Goal: Feedback & Contribution: Submit feedback/report problem

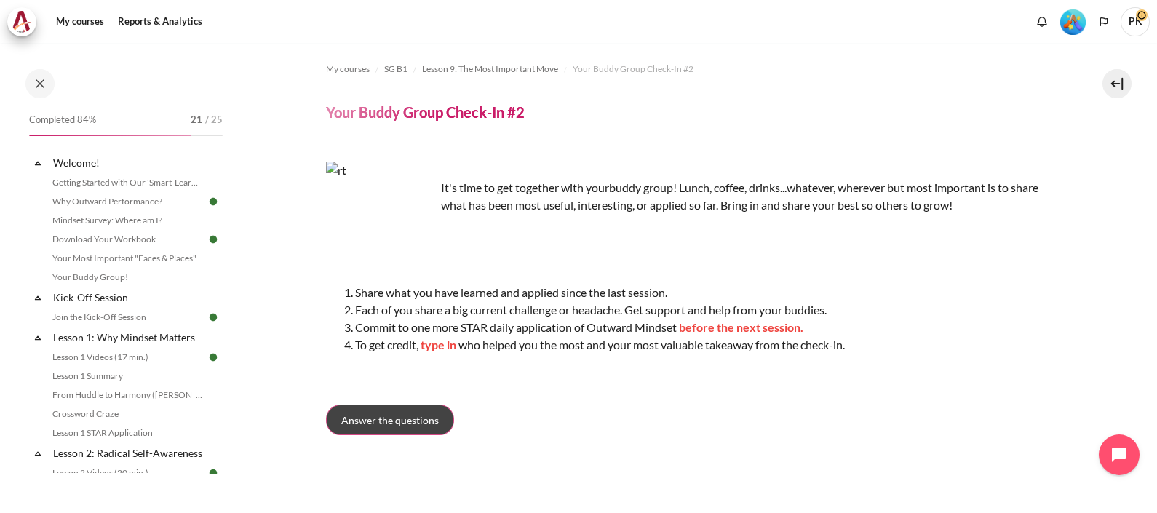
scroll to position [1201, 0]
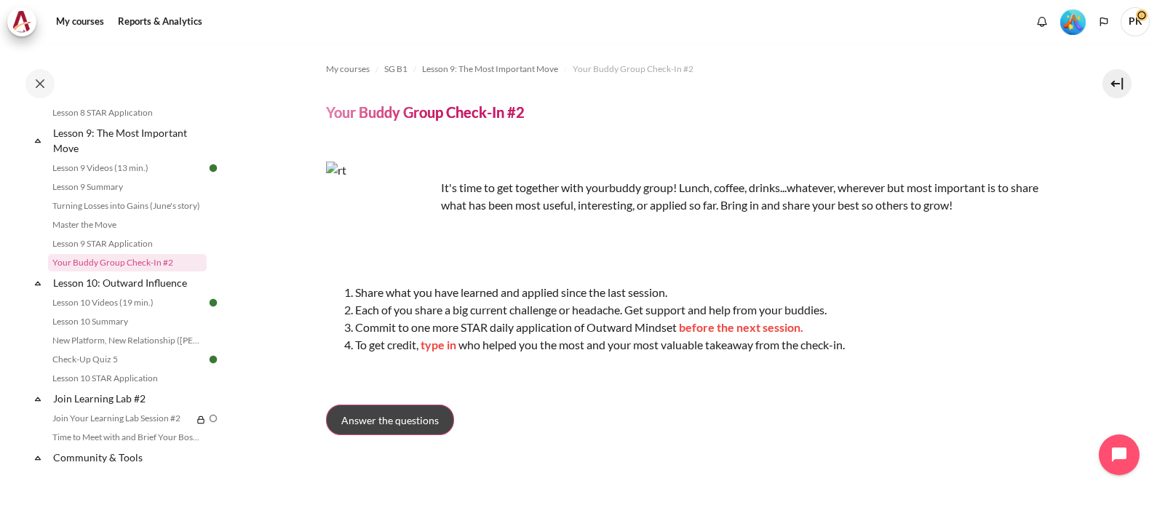
click at [407, 424] on span "Answer the questions" at bounding box center [390, 420] width 98 height 15
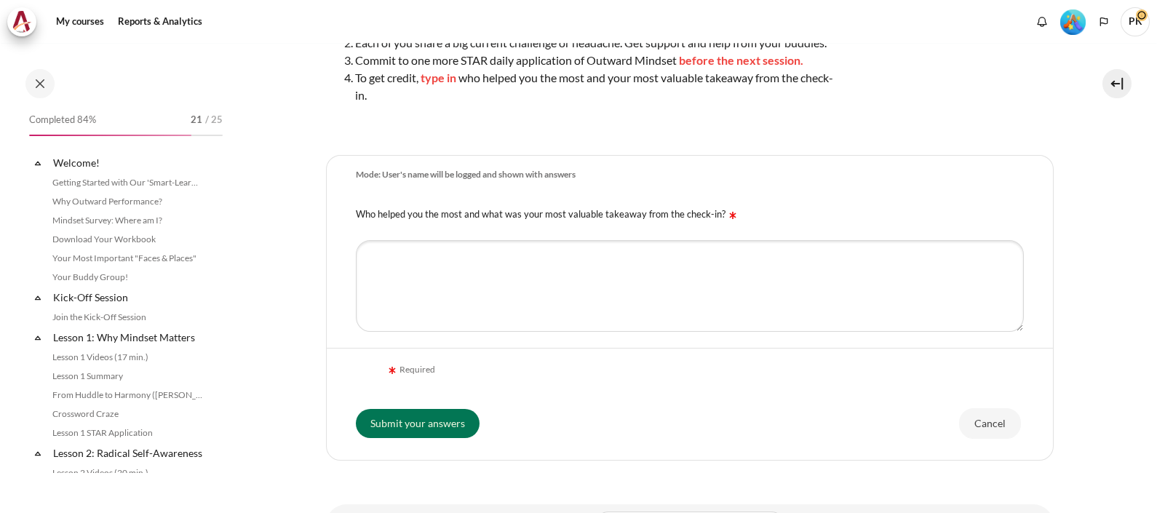
scroll to position [1201, 0]
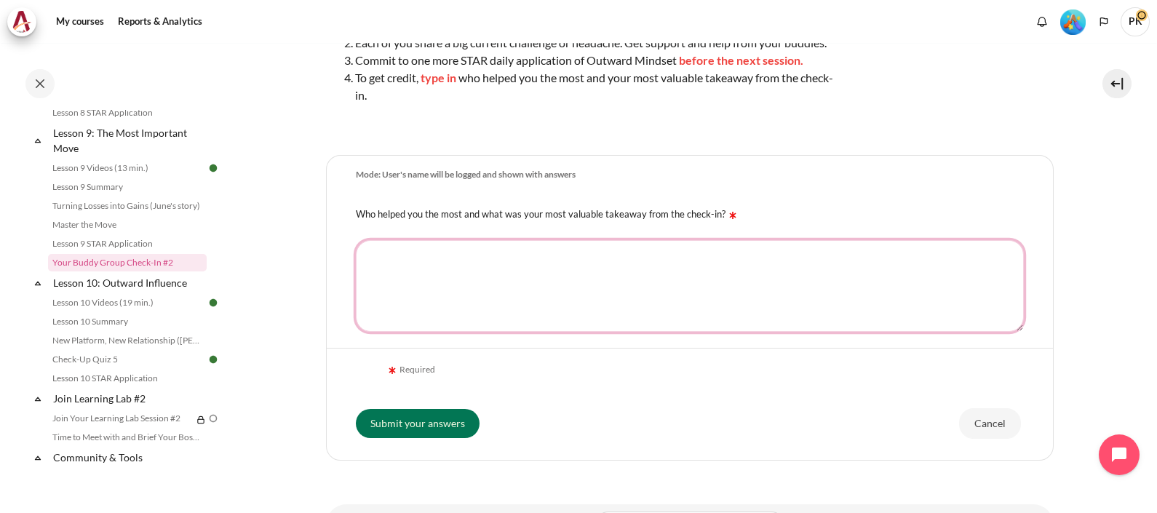
click at [456, 281] on textarea "Who helped you the most and what was your most valuable takeaway from the check…" at bounding box center [690, 286] width 668 height 92
paste textarea "Key Learning Points: • Using 3A+ development framework to hold myself accountab…"
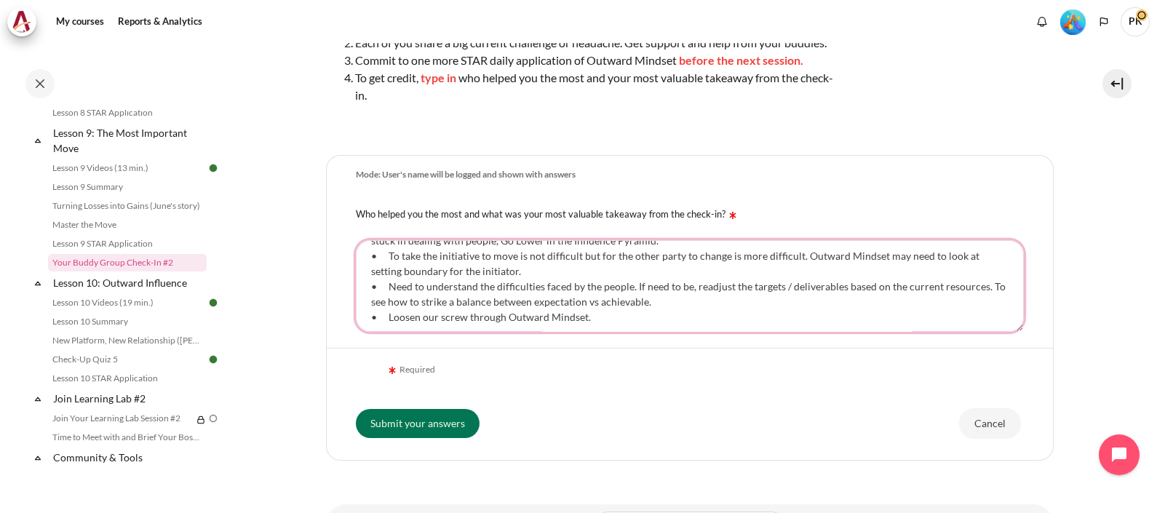
scroll to position [0, 0]
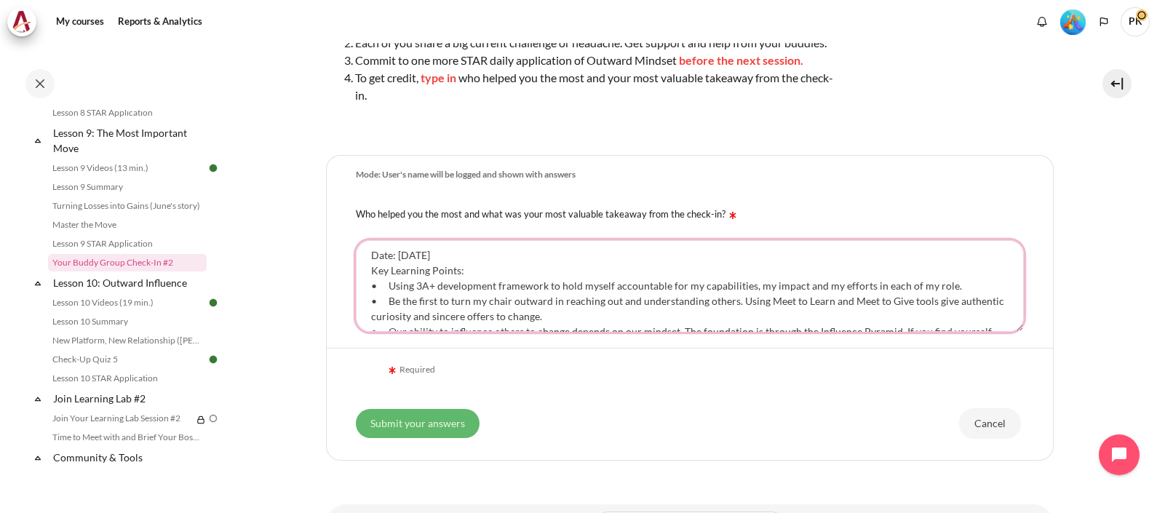
type textarea "Date: 18 Aug 2025 Key Learning Points: • Using 3A+ development framework to hol…"
drag, startPoint x: 408, startPoint y: 448, endPoint x: 787, endPoint y: 317, distance: 401.2
click at [407, 438] on input "Submit your answers" at bounding box center [418, 423] width 124 height 29
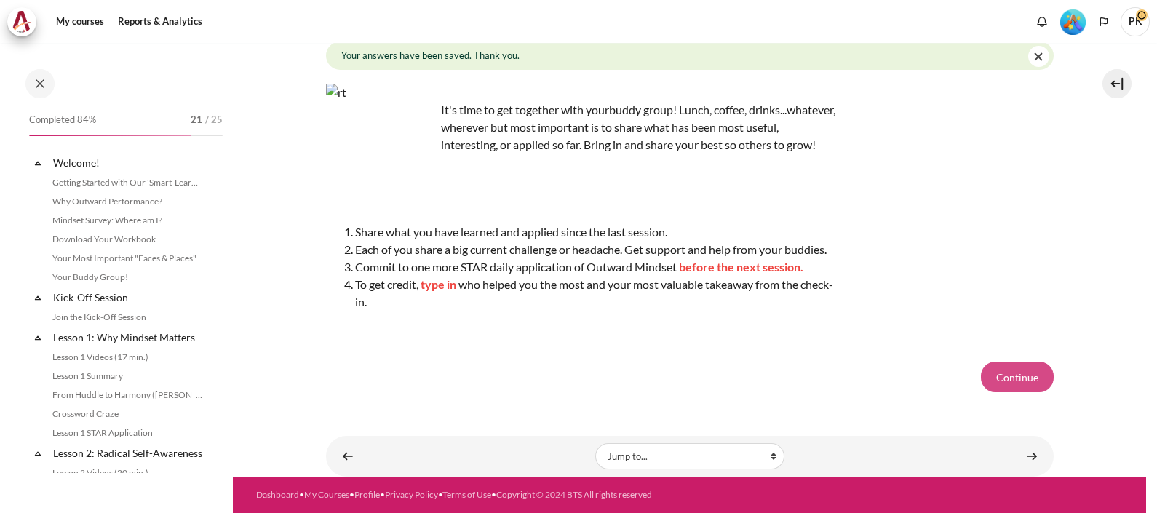
scroll to position [1201, 0]
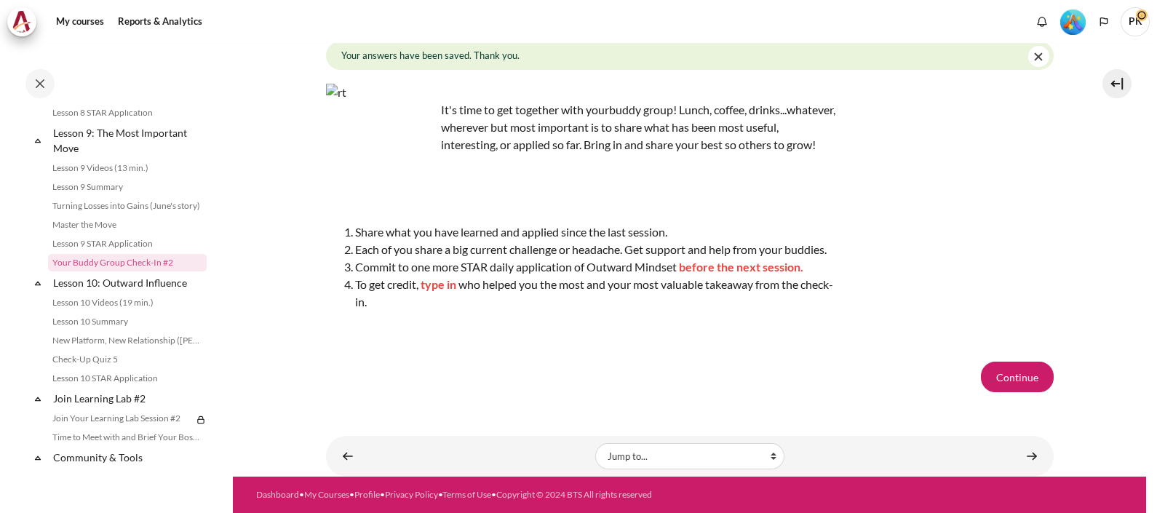
drag, startPoint x: 1012, startPoint y: 378, endPoint x: 1063, endPoint y: 385, distance: 51.4
click at [1012, 378] on button "Continue" at bounding box center [1017, 377] width 73 height 31
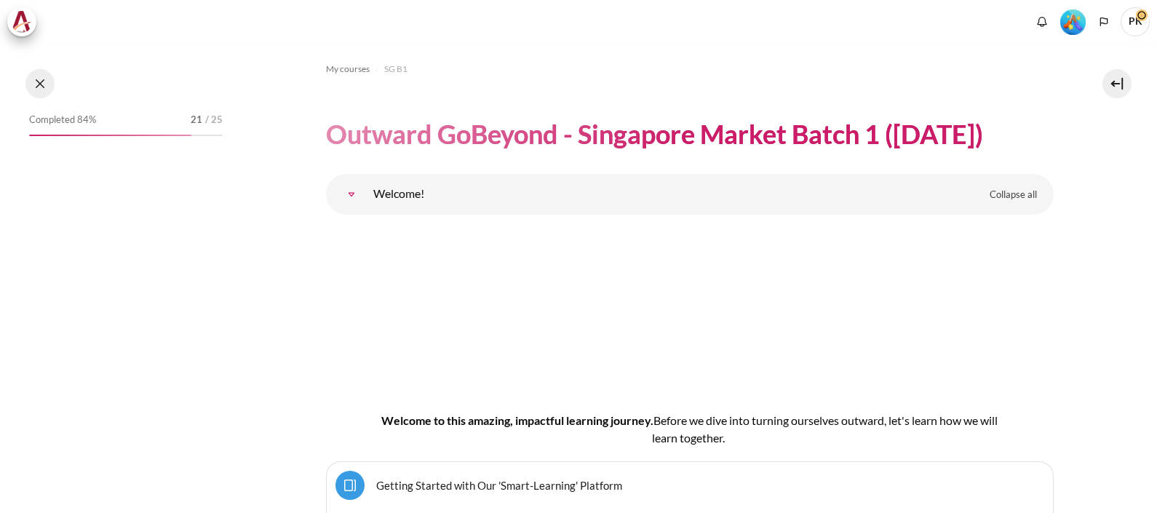
drag, startPoint x: 0, startPoint y: 0, endPoint x: 39, endPoint y: 85, distance: 93.8
click at [37, 85] on button at bounding box center [39, 83] width 29 height 29
click at [41, 84] on button at bounding box center [39, 83] width 29 height 29
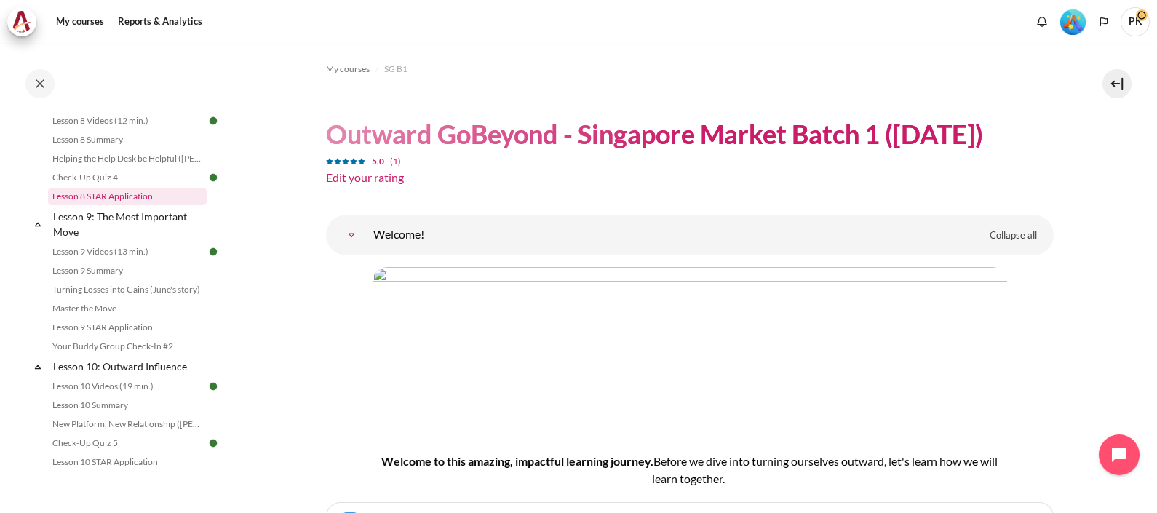
scroll to position [1182, 0]
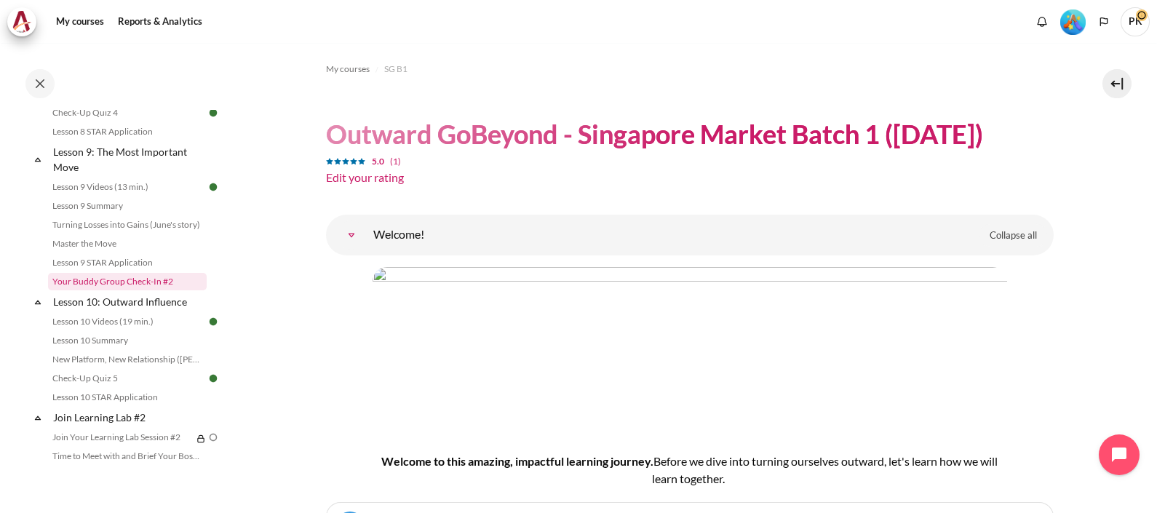
click at [135, 290] on link "Your Buddy Group Check-In #2" at bounding box center [127, 281] width 159 height 17
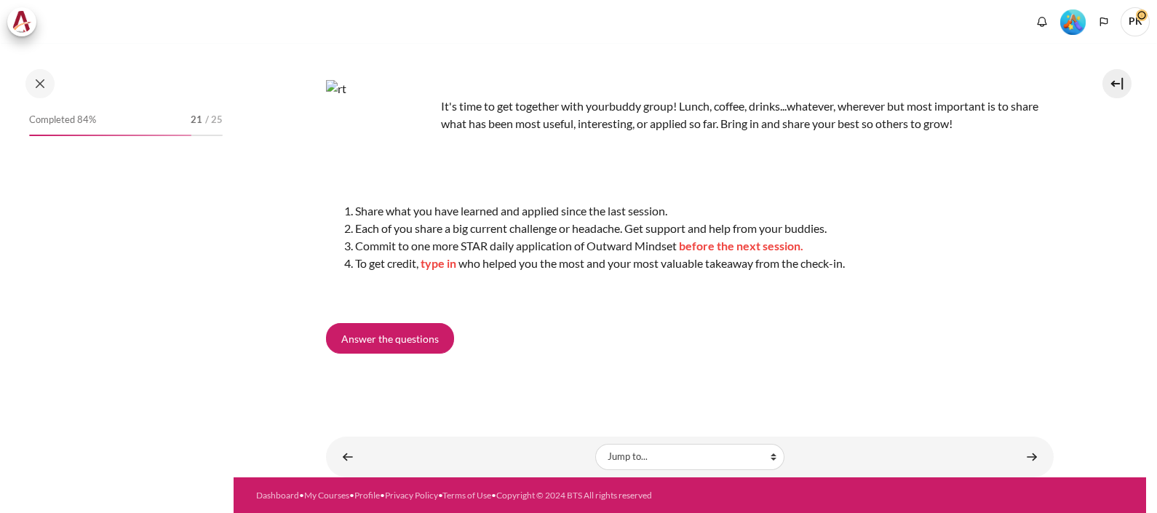
scroll to position [1201, 0]
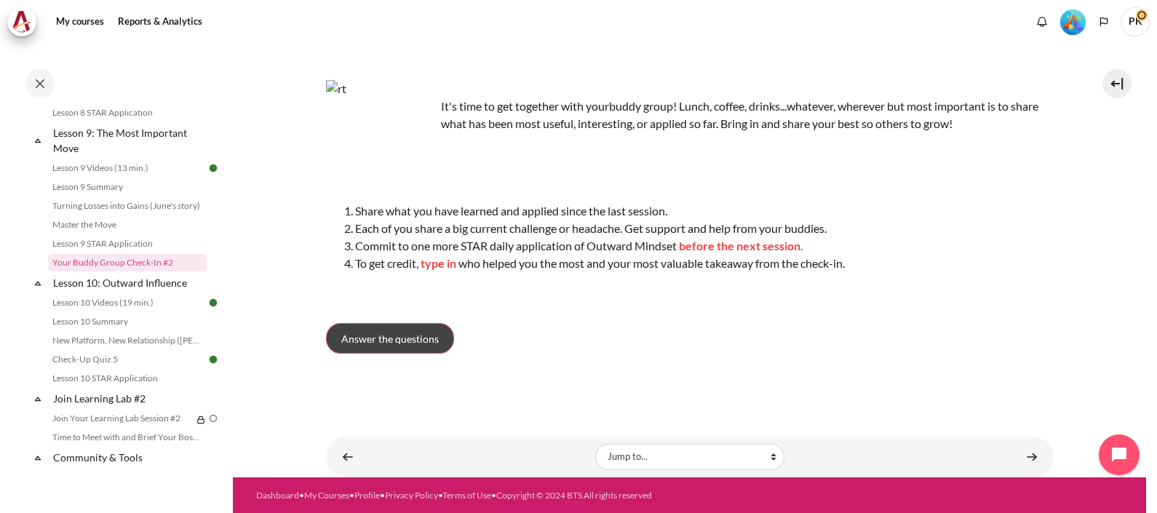
click at [427, 340] on span "Answer the questions" at bounding box center [390, 338] width 98 height 15
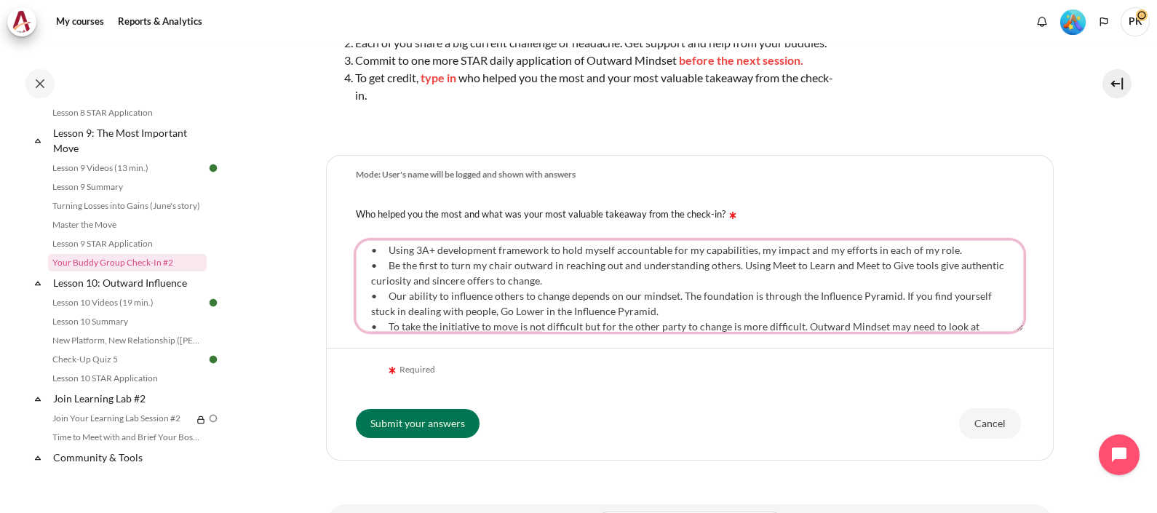
scroll to position [106, 0]
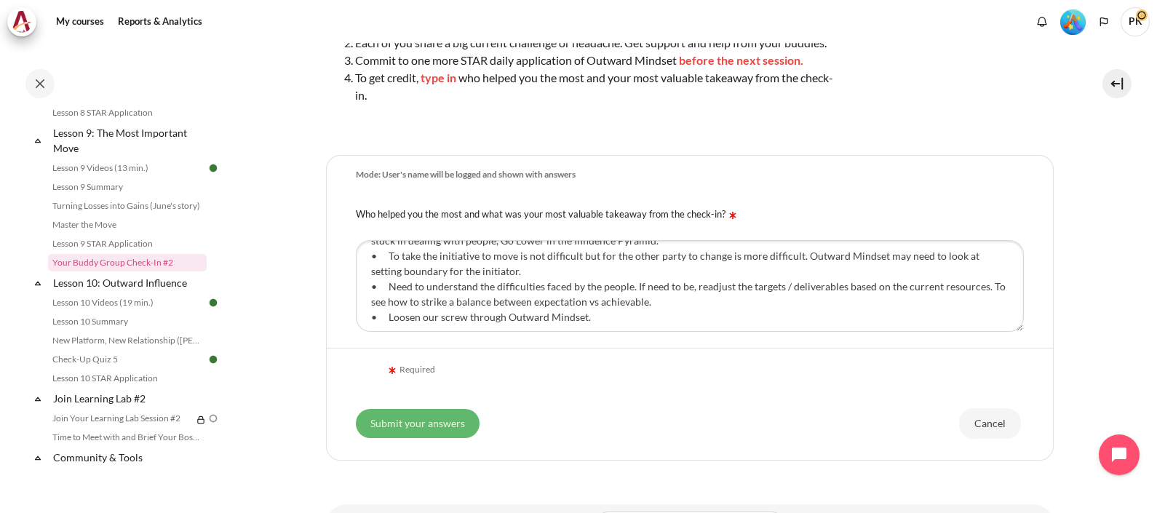
click at [423, 438] on input "Submit your answers" at bounding box center [418, 423] width 124 height 29
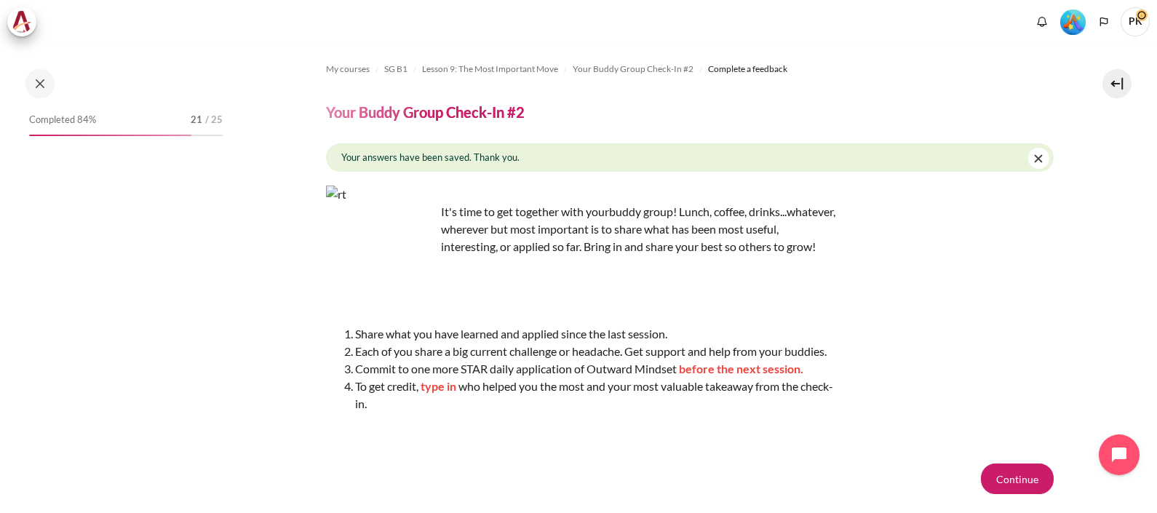
drag, startPoint x: 1019, startPoint y: 506, endPoint x: 1096, endPoint y: 485, distance: 79.8
click at [1018, 494] on button "Continue" at bounding box center [1017, 479] width 73 height 31
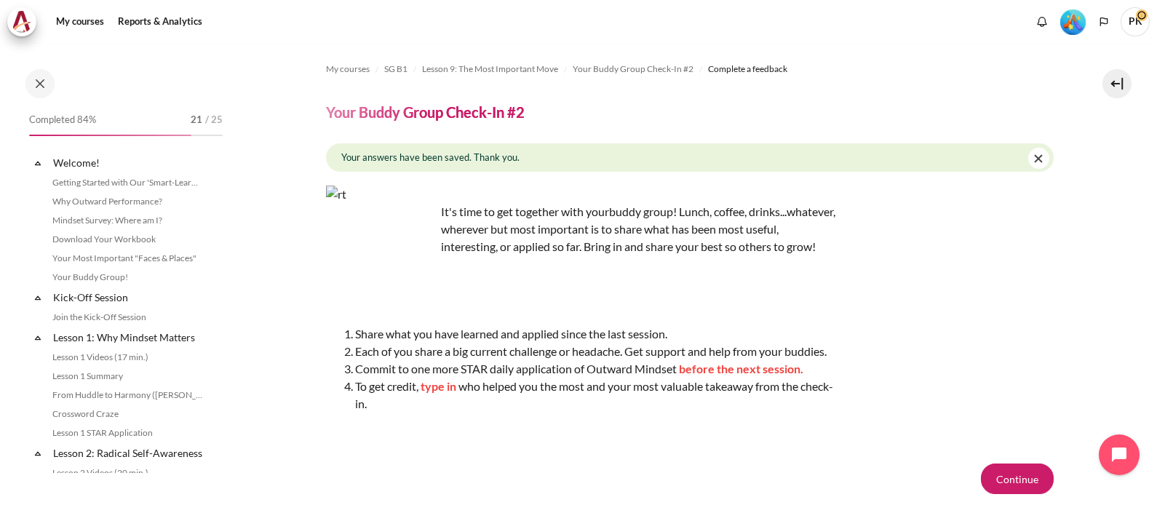
scroll to position [1201, 0]
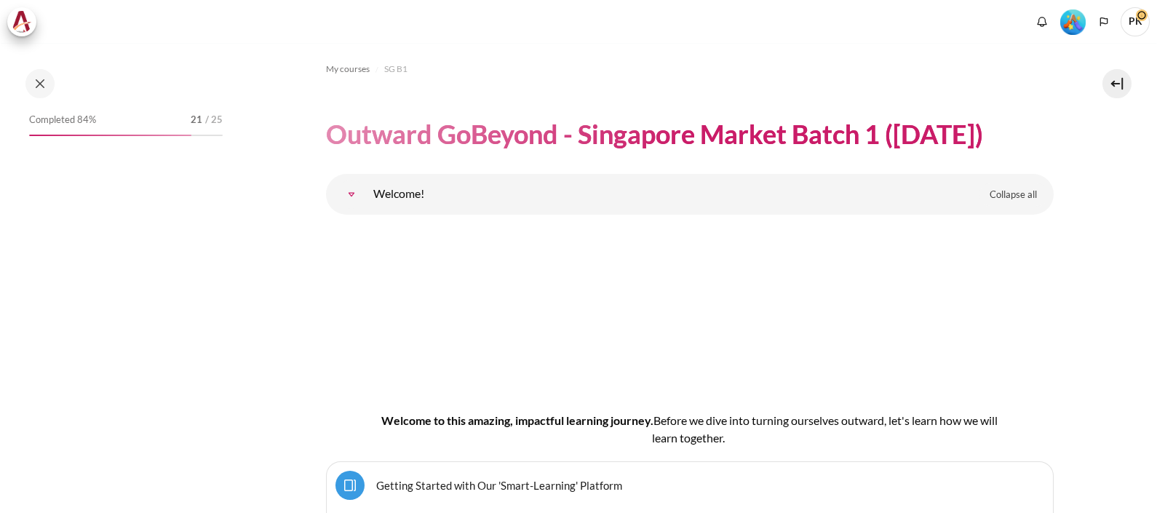
click at [41, 76] on button at bounding box center [39, 83] width 29 height 29
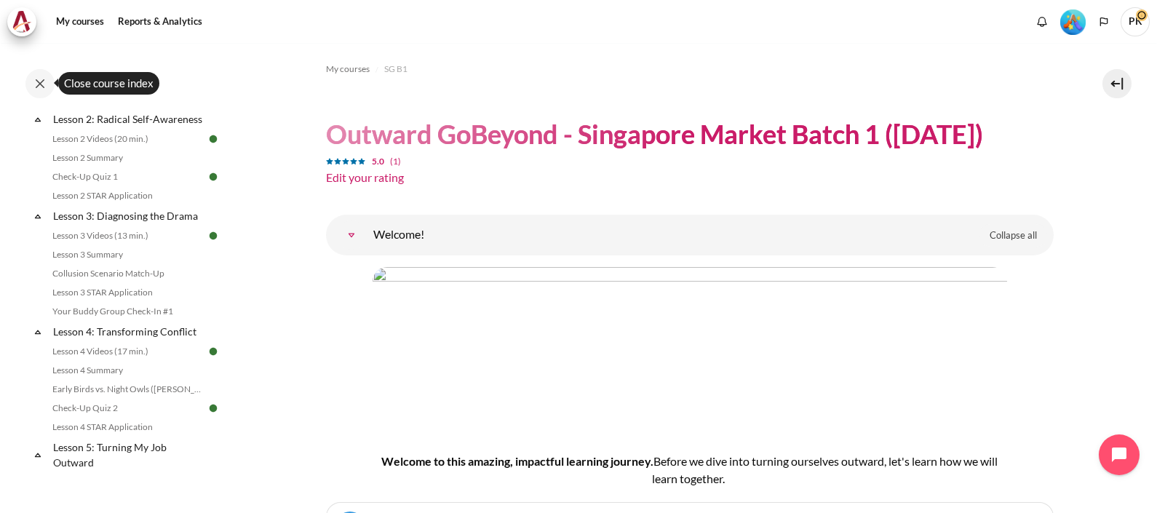
scroll to position [362, 0]
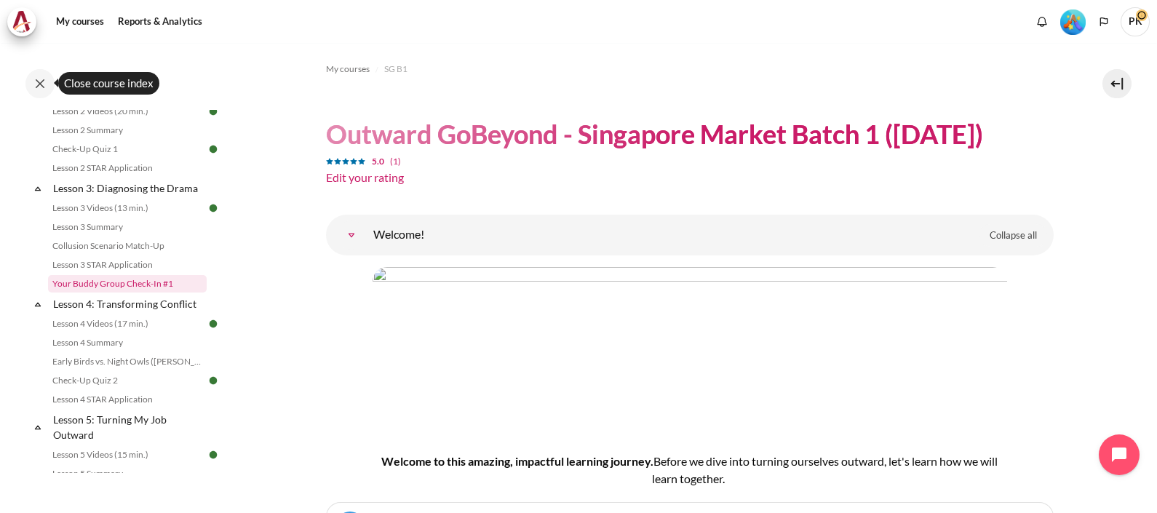
click at [133, 293] on link "Your Buddy Group Check-In #1" at bounding box center [127, 283] width 159 height 17
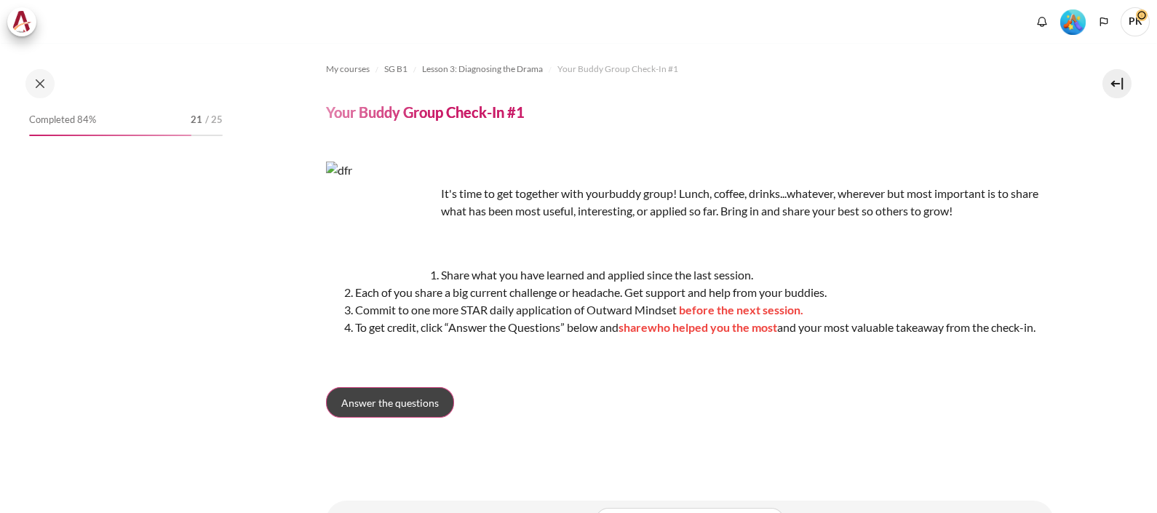
click at [408, 410] on span "Answer the questions" at bounding box center [390, 402] width 98 height 15
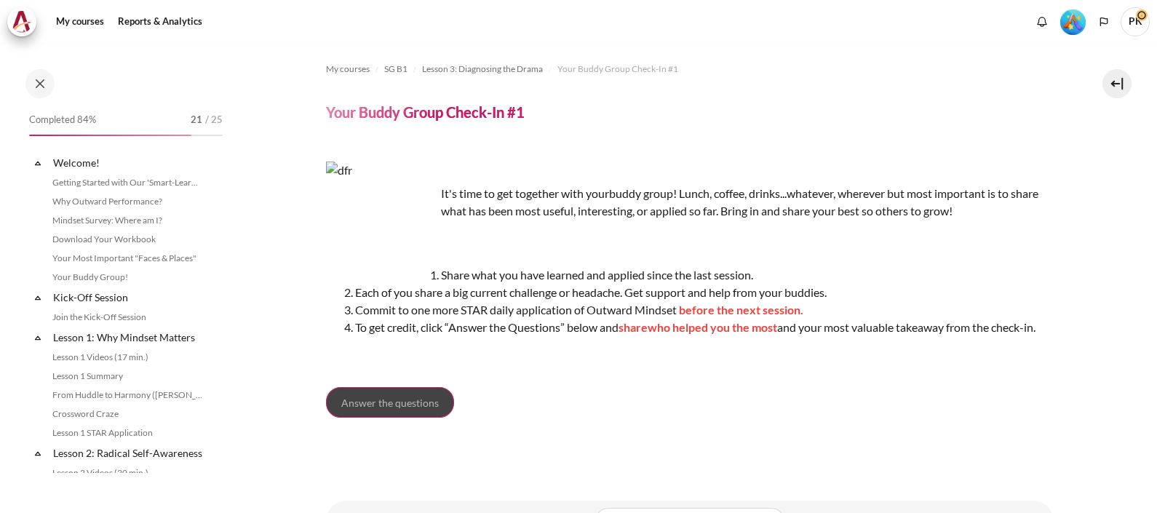
scroll to position [368, 0]
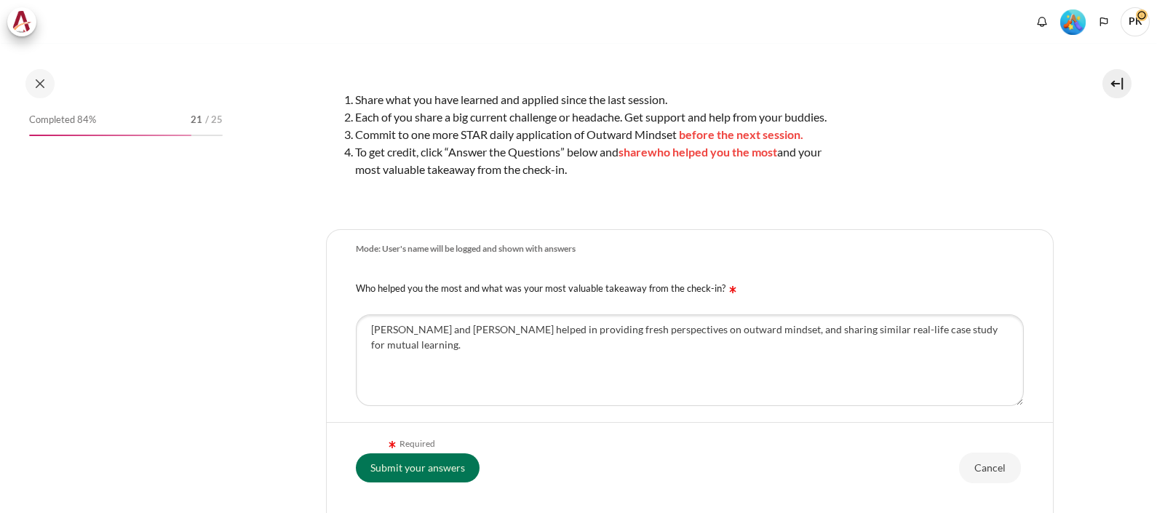
scroll to position [368, 0]
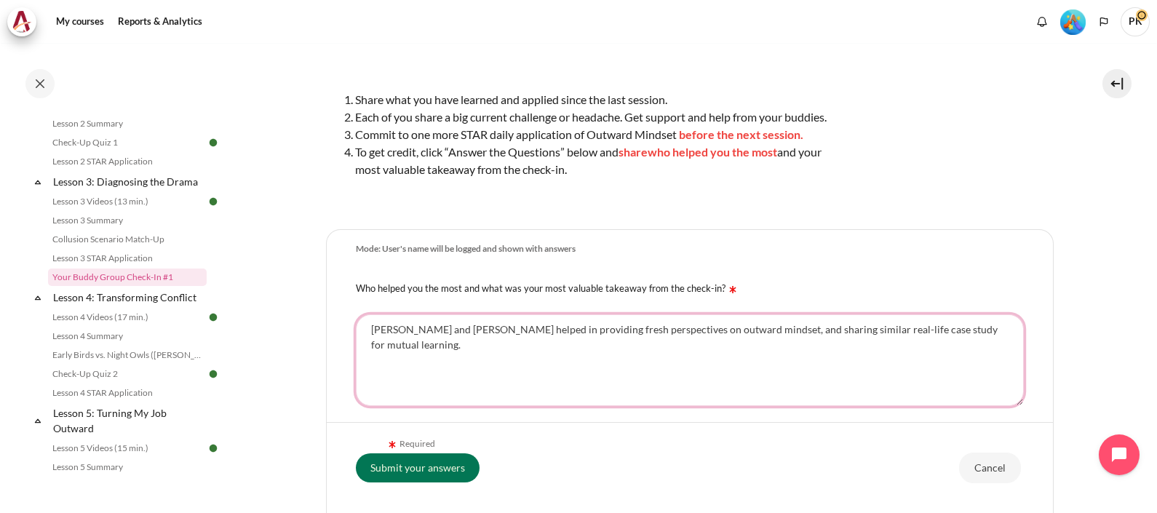
click at [1001, 349] on textarea "[PERSON_NAME] and [PERSON_NAME] helped in providing fresh perspectives on outwa…" at bounding box center [690, 360] width 668 height 92
paste textarea "Key Learning Points: • Mindset or Outward Mindset drives behaviours into achiev…"
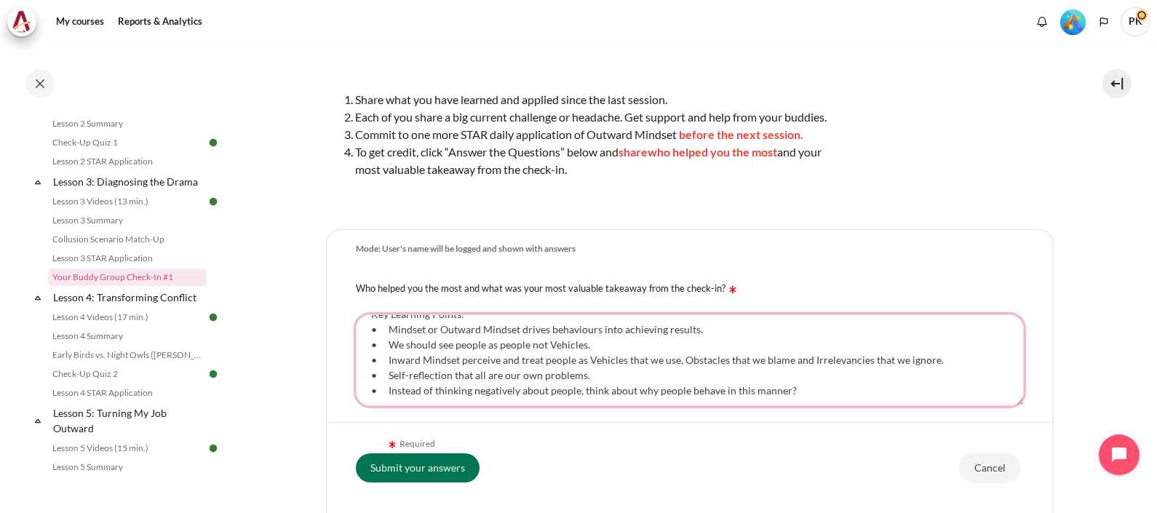
scroll to position [61, 0]
type textarea "Victor and Keng Yeow helped in providing fresh perspectives on outward mindset,…"
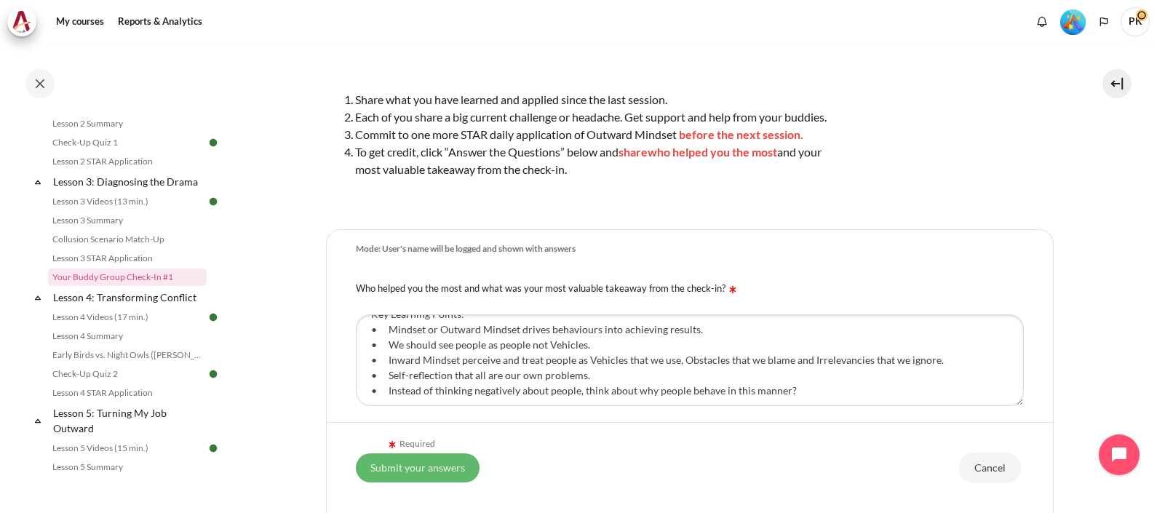
click at [414, 476] on input "Submit your answers" at bounding box center [418, 467] width 124 height 29
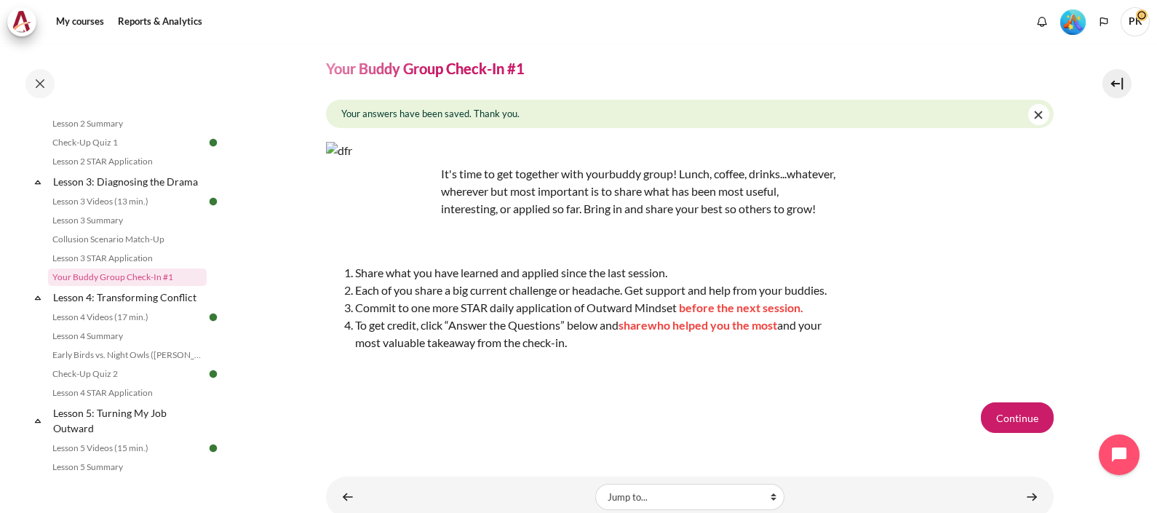
scroll to position [101, 0]
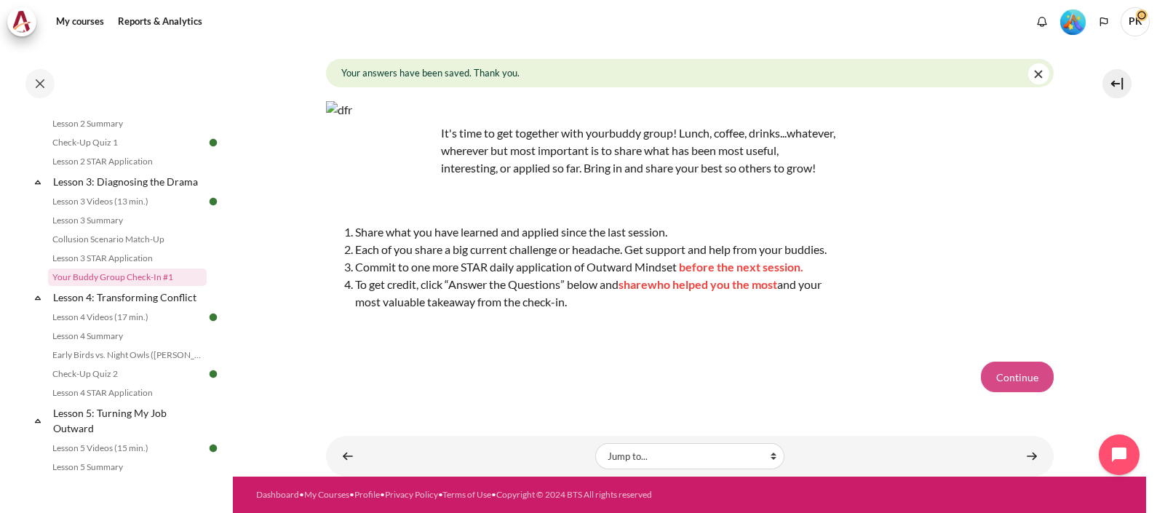
click at [1001, 372] on button "Continue" at bounding box center [1017, 377] width 73 height 31
